Goal: Check status

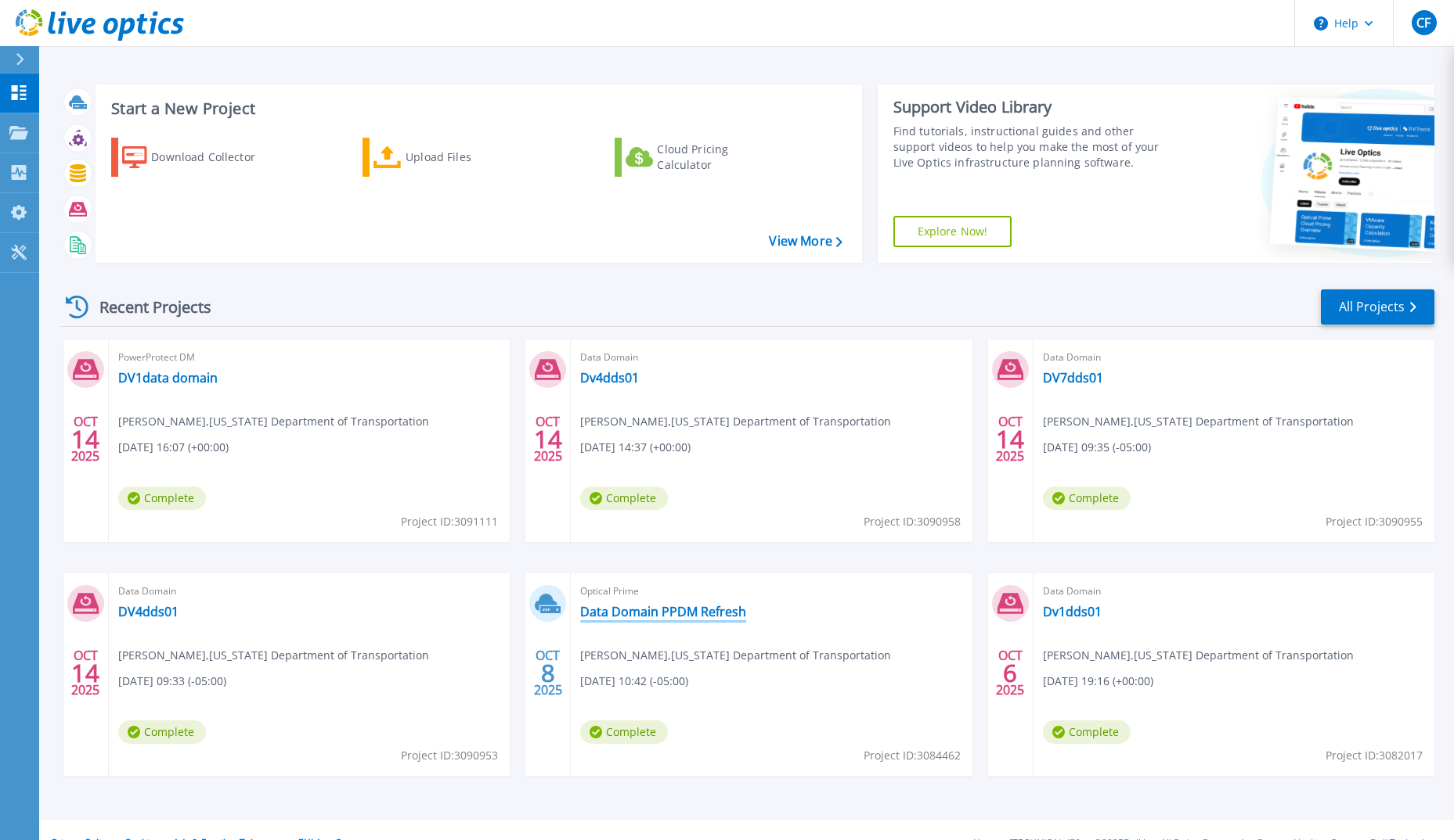
click at [662, 610] on link "Data Domain PPDM Refresh" at bounding box center [663, 611] width 166 height 16
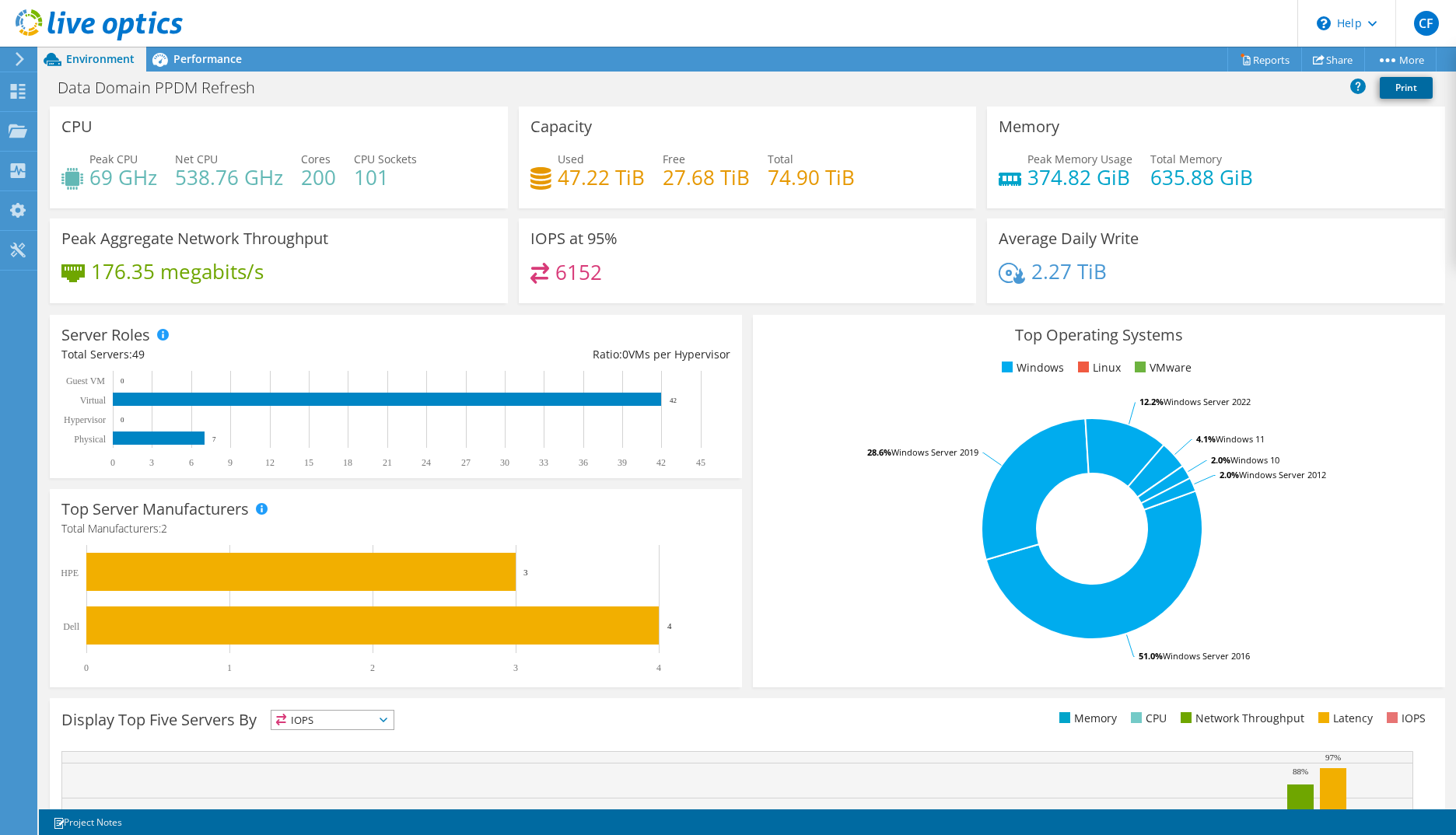
click at [1414, 89] on link "Print" at bounding box center [1406, 87] width 52 height 21
